Goal: Task Accomplishment & Management: Manage account settings

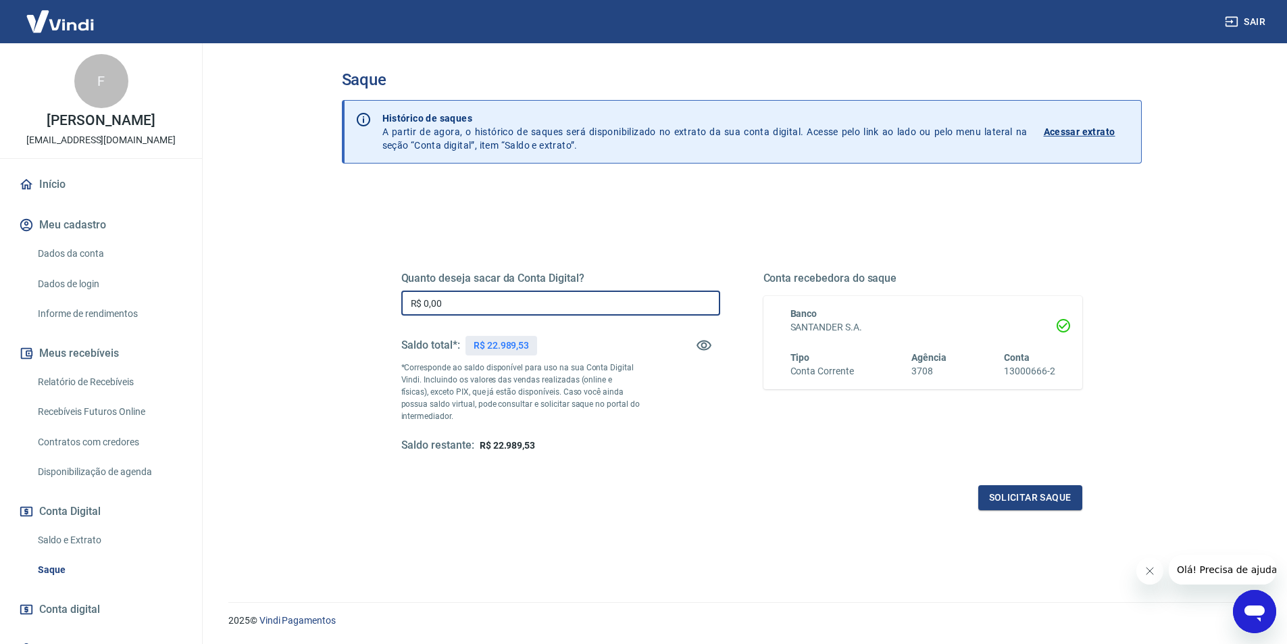
drag, startPoint x: 456, startPoint y: 311, endPoint x: 357, endPoint y: 303, distance: 98.9
click at [357, 303] on div "Quanto deseja sacar da Conta Digital? R$ 0,00 ​ Saldo total*: R$ 22.989,53 *Cor…" at bounding box center [742, 434] width 800 height 499
type input "R$ 9.850,00"
drag, startPoint x: 1048, startPoint y: 501, endPoint x: 462, endPoint y: 388, distance: 596.4
click at [642, 509] on div "Solicitar saque" at bounding box center [741, 497] width 681 height 25
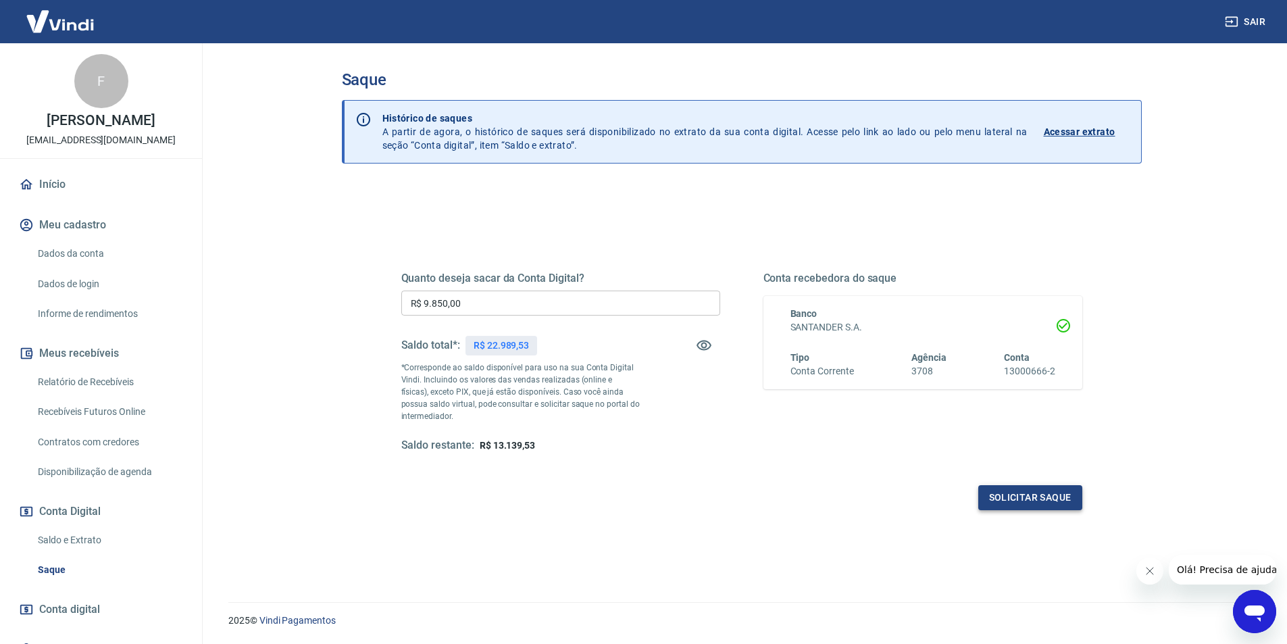
click at [1048, 498] on button "Solicitar saque" at bounding box center [1030, 497] width 104 height 25
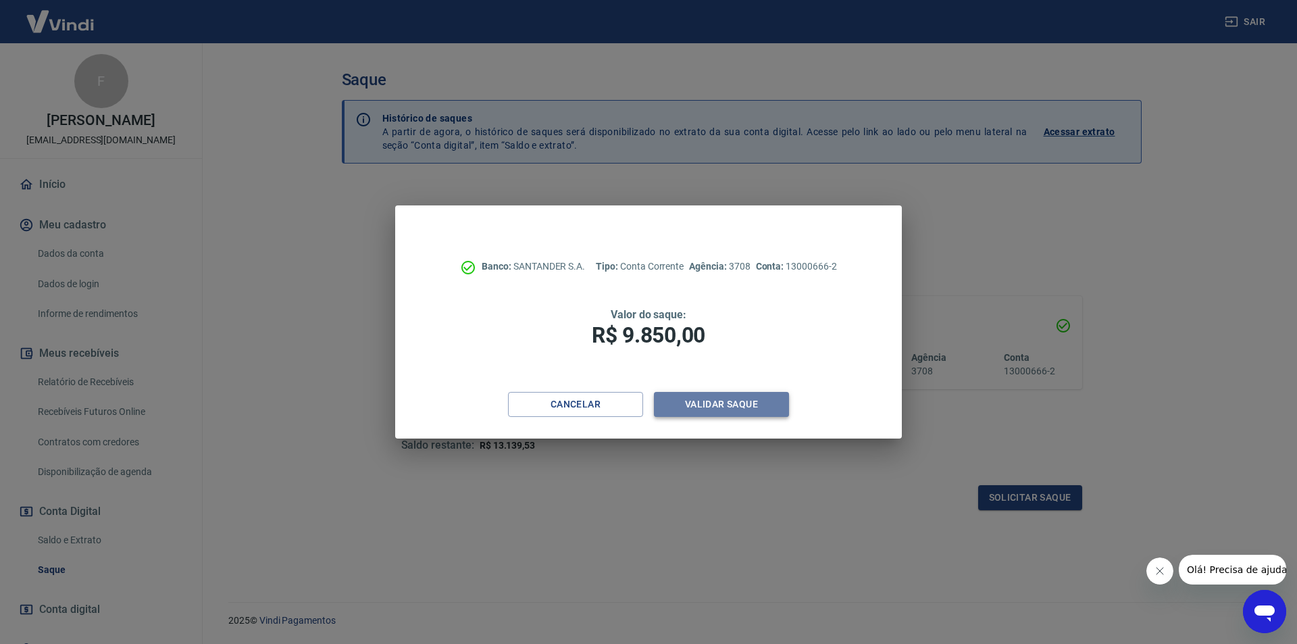
click at [761, 411] on button "Validar saque" at bounding box center [721, 404] width 135 height 25
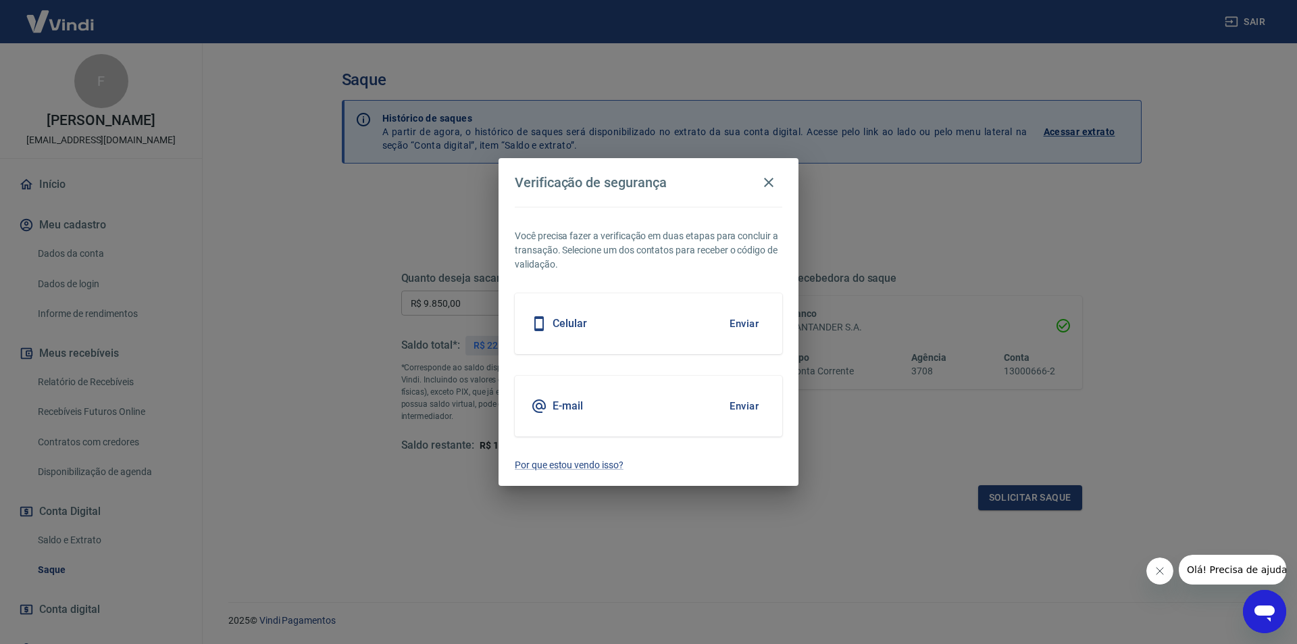
click at [686, 336] on div "Celular Enviar" at bounding box center [648, 323] width 267 height 61
click at [750, 317] on button "Enviar" at bounding box center [744, 323] width 44 height 28
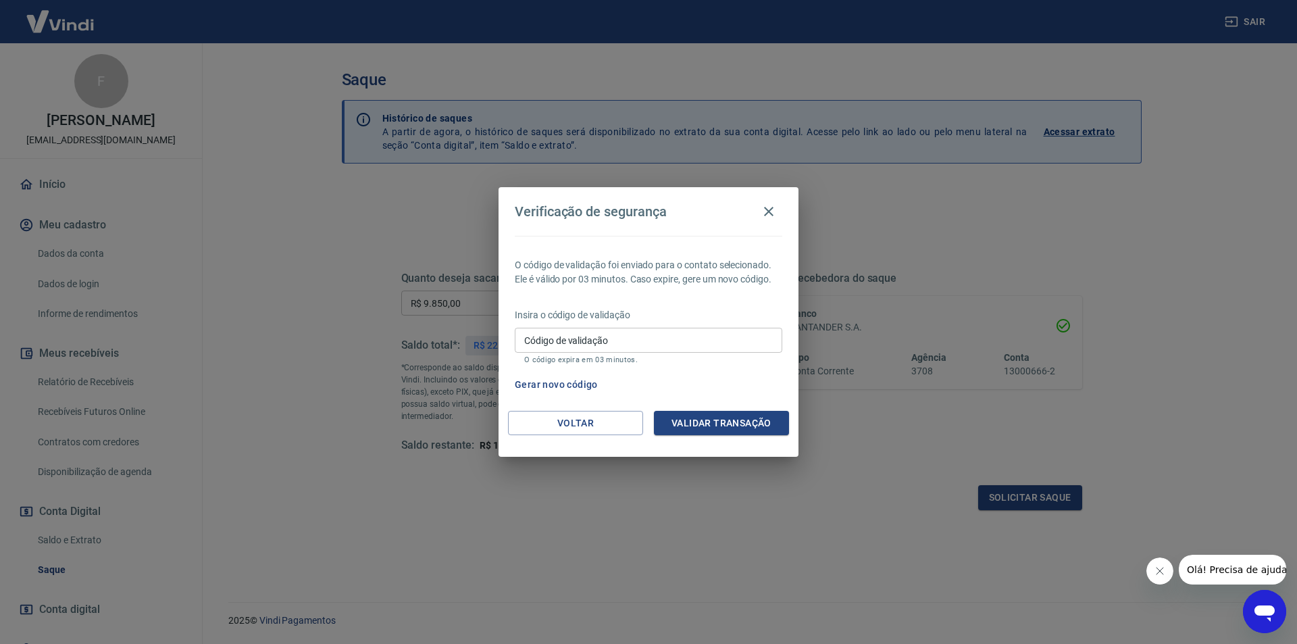
click at [678, 340] on input "Código de validação" at bounding box center [648, 340] width 267 height 25
type input "70101"
click at [719, 420] on button "Validar transação" at bounding box center [721, 423] width 135 height 25
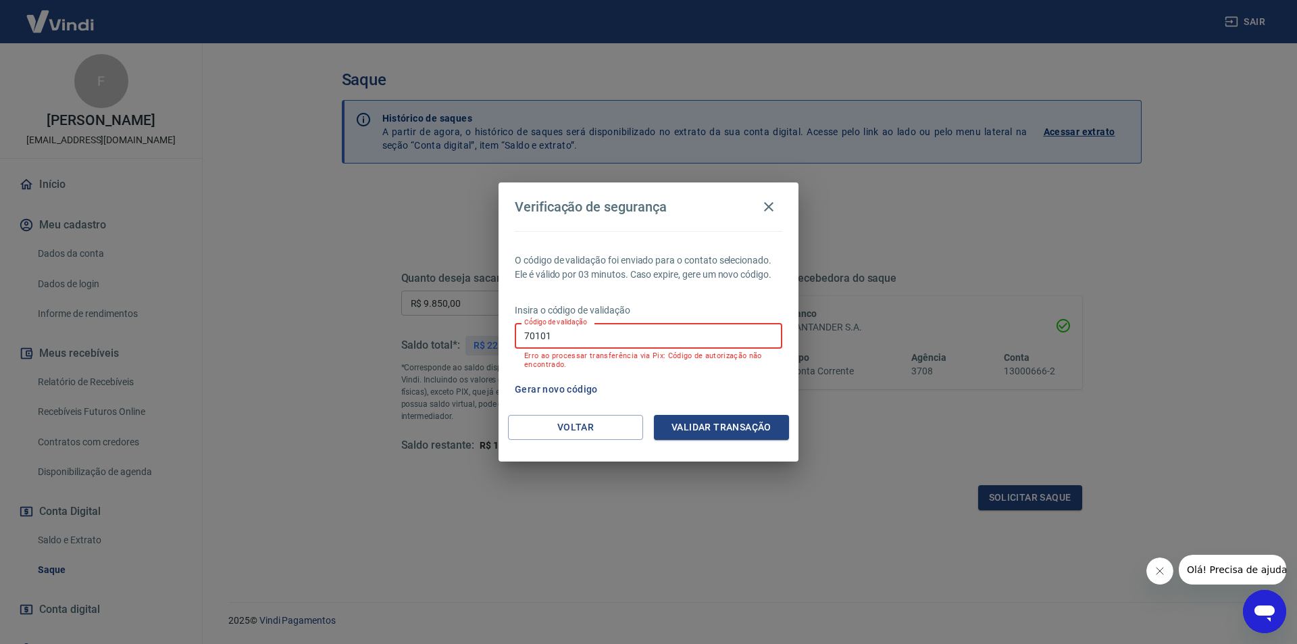
drag, startPoint x: 585, startPoint y: 335, endPoint x: 509, endPoint y: 340, distance: 76.5
click at [509, 340] on div "O código de validação foi enviado para o contato selecionado. Ele é válido por …" at bounding box center [648, 323] width 300 height 184
click at [559, 430] on button "Voltar" at bounding box center [575, 427] width 135 height 25
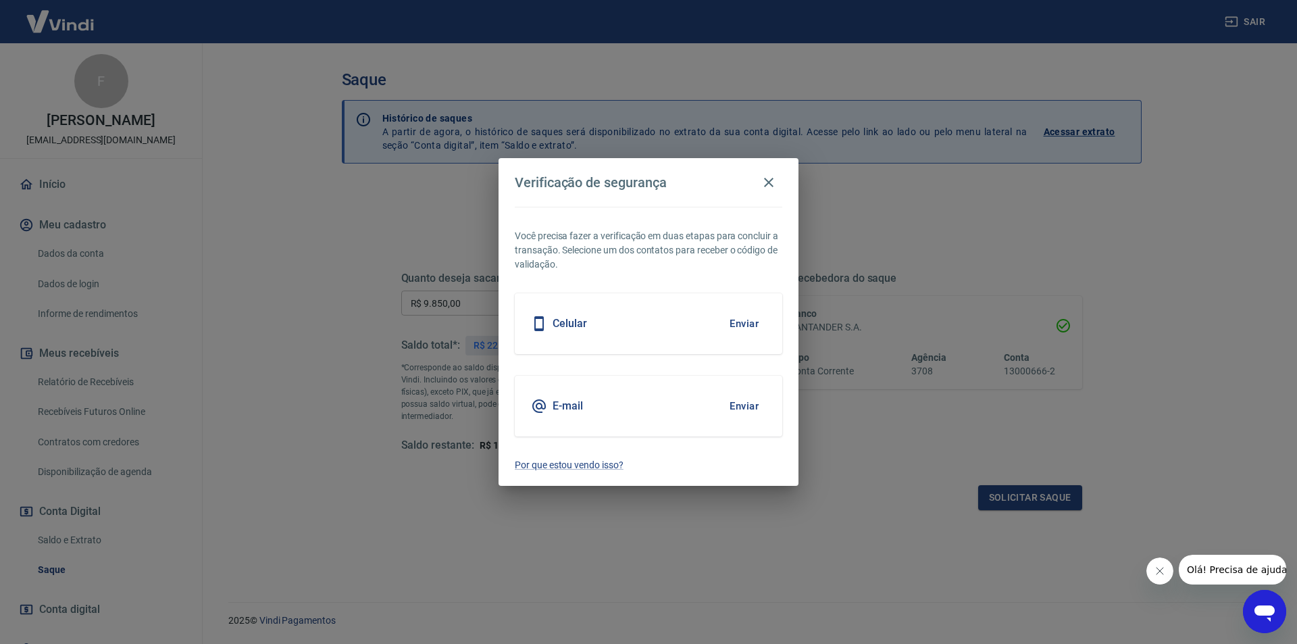
click at [745, 408] on button "Enviar" at bounding box center [744, 406] width 44 height 28
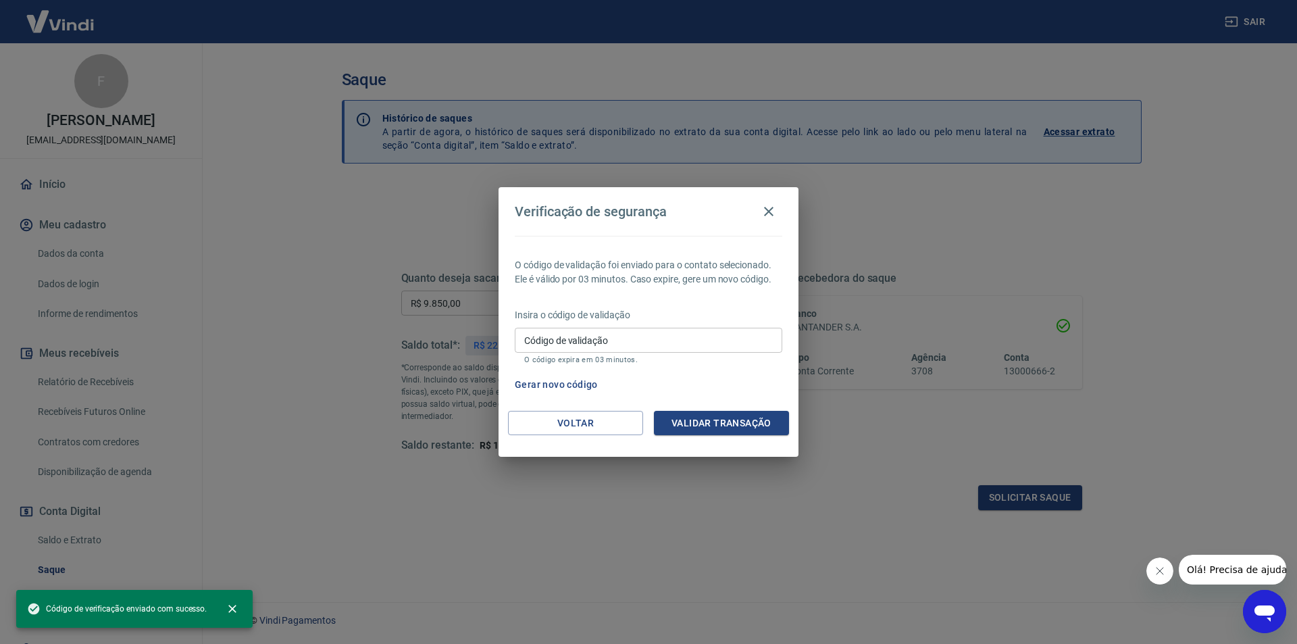
click at [615, 340] on input "Código de validação" at bounding box center [648, 340] width 267 height 25
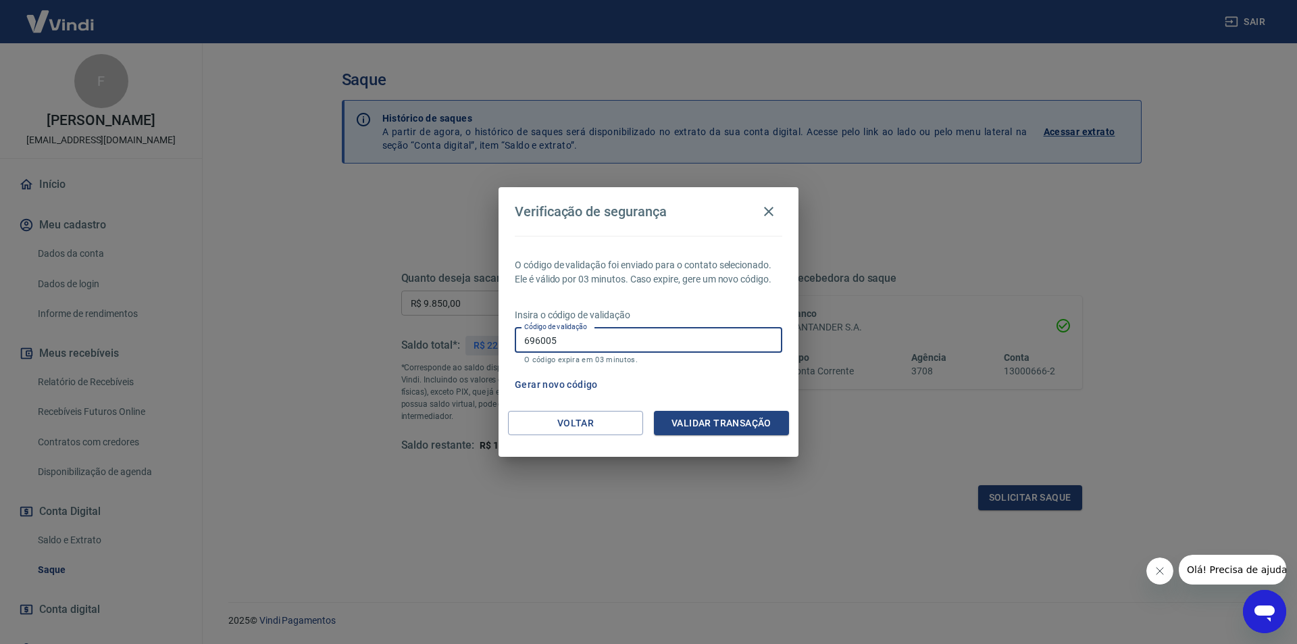
type input "696005"
click at [742, 415] on button "Validar transação" at bounding box center [721, 423] width 135 height 25
